Goal: Complete application form

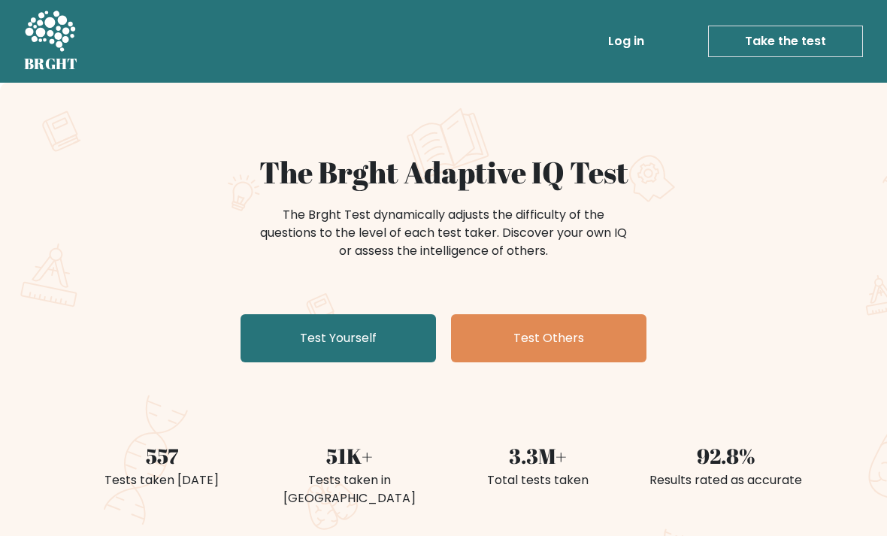
click at [298, 350] on link "Test Yourself" at bounding box center [337, 338] width 195 height 48
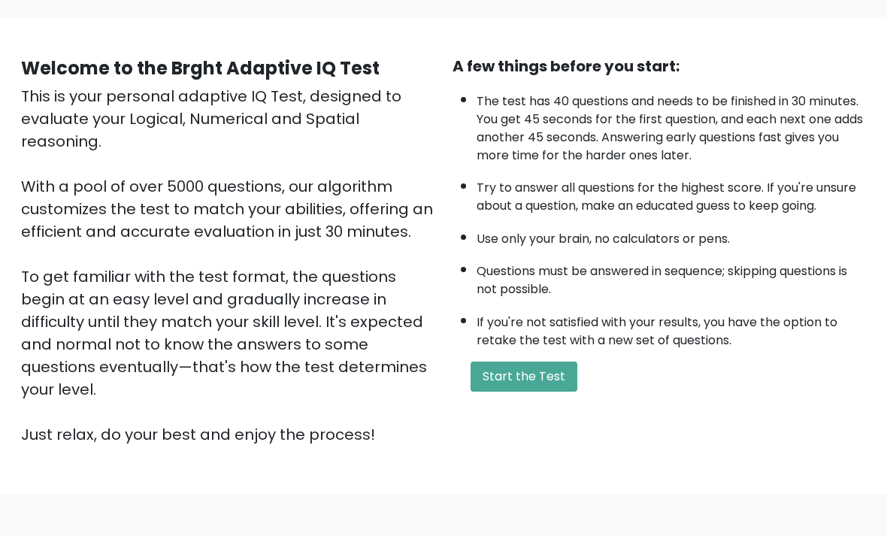
scroll to position [100, 0]
click at [561, 392] on button "Start the Test" at bounding box center [523, 376] width 107 height 30
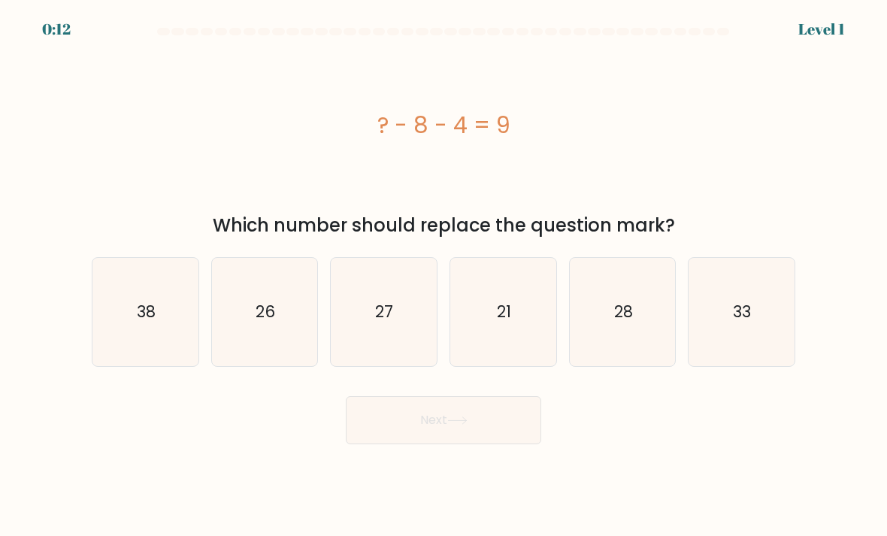
click at [635, 313] on icon "28" at bounding box center [623, 312] width 106 height 106
click at [444, 276] on input "e. 28" at bounding box center [443, 272] width 1 height 8
radio input "true"
click at [529, 310] on icon "21" at bounding box center [503, 312] width 106 height 106
click at [444, 276] on input "d. 21" at bounding box center [443, 272] width 1 height 8
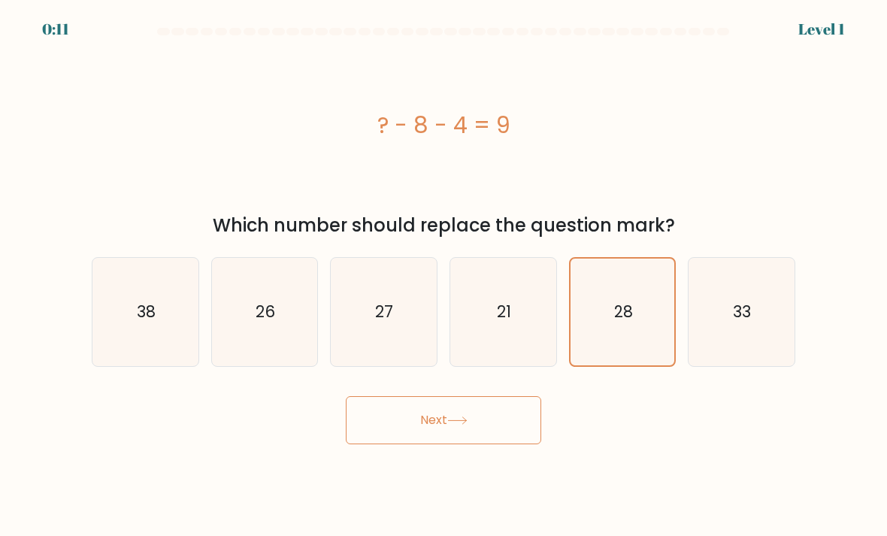
radio input "true"
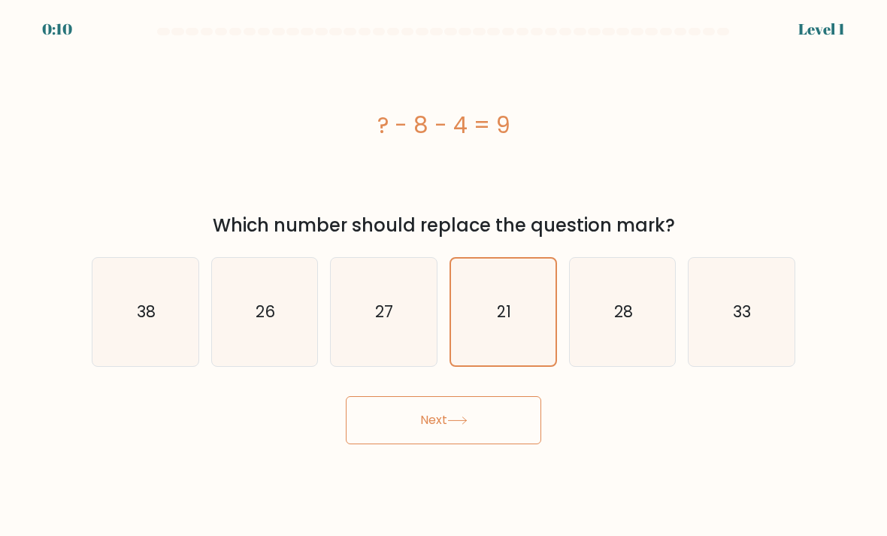
click at [365, 437] on button "Next" at bounding box center [443, 420] width 195 height 48
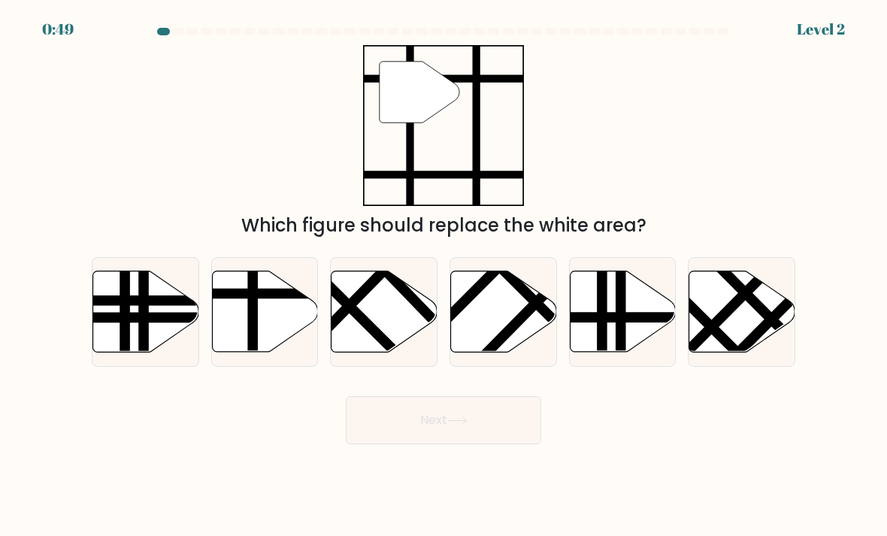
click at [259, 345] on icon at bounding box center [265, 311] width 106 height 81
click at [443, 276] on input "b." at bounding box center [443, 272] width 1 height 8
radio input "true"
click at [400, 437] on button "Next" at bounding box center [443, 420] width 195 height 48
